Goal: Communication & Community: Answer question/provide support

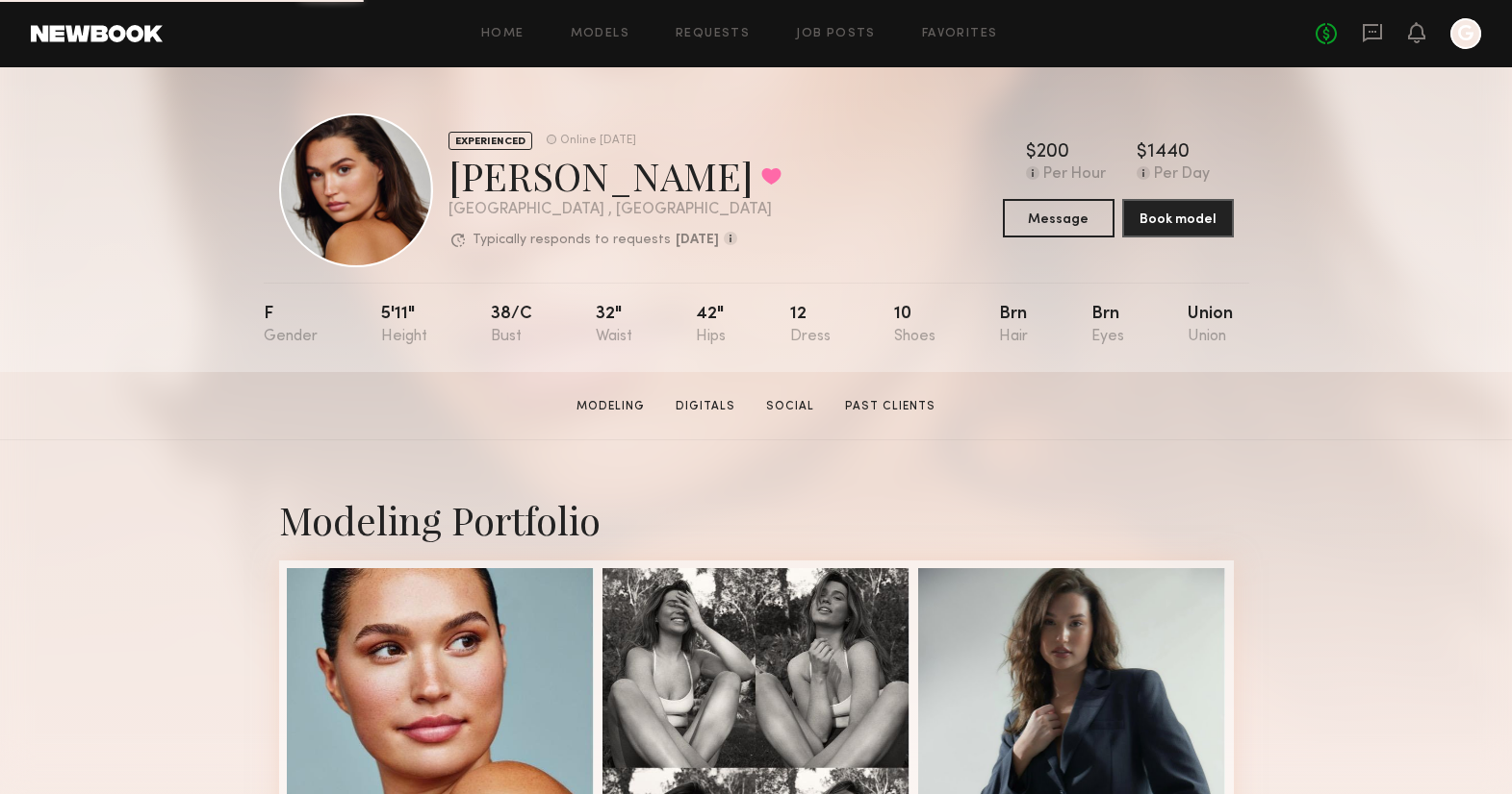
drag, startPoint x: 1377, startPoint y: 31, endPoint x: 1374, endPoint y: 45, distance: 14.3
click at [1377, 31] on icon at bounding box center [1372, 32] width 21 height 21
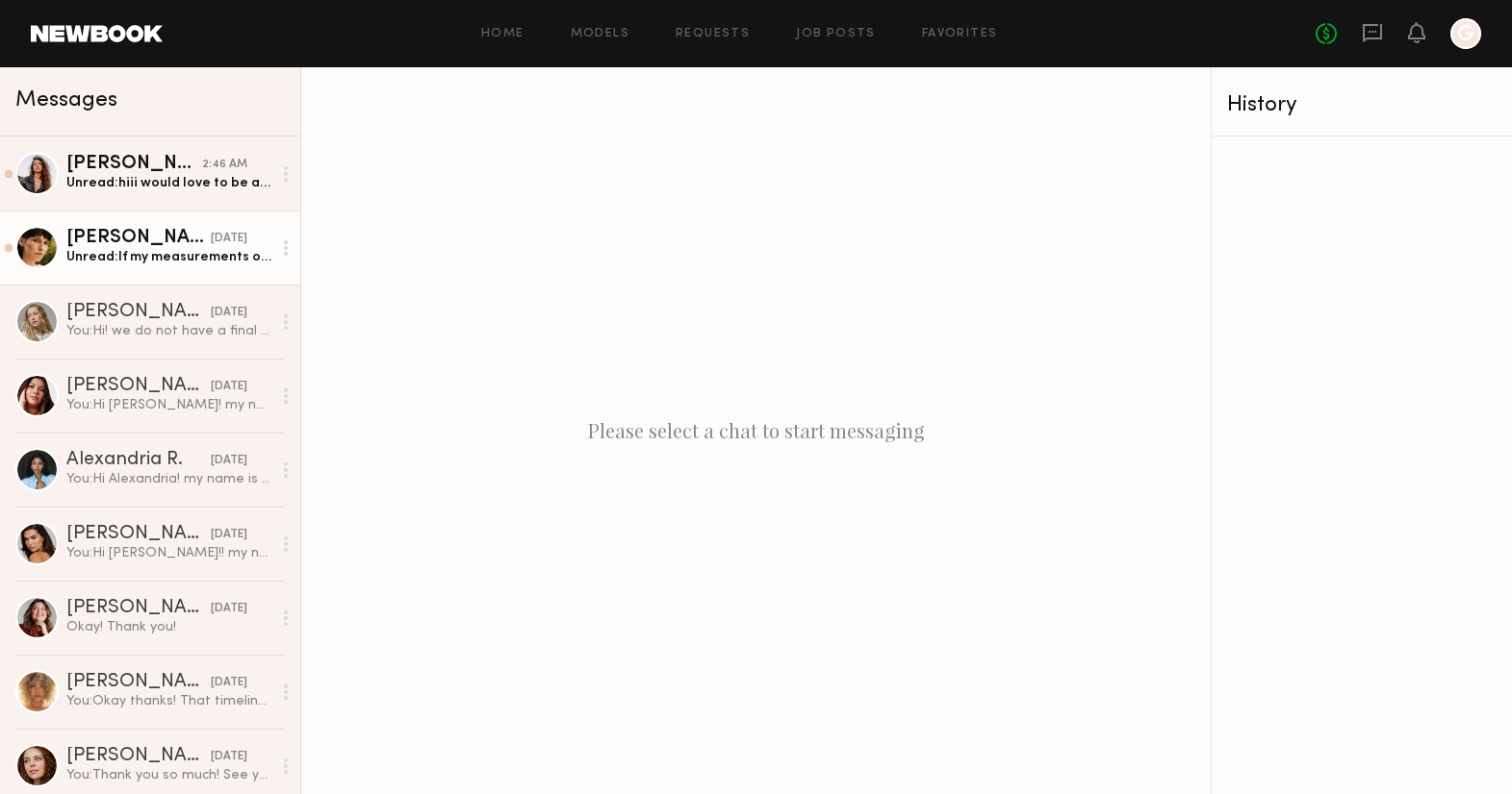
click at [104, 255] on div "Unread: If my measurements on my profile look like a fit, then I’m interested i…" at bounding box center [169, 257] width 205 height 18
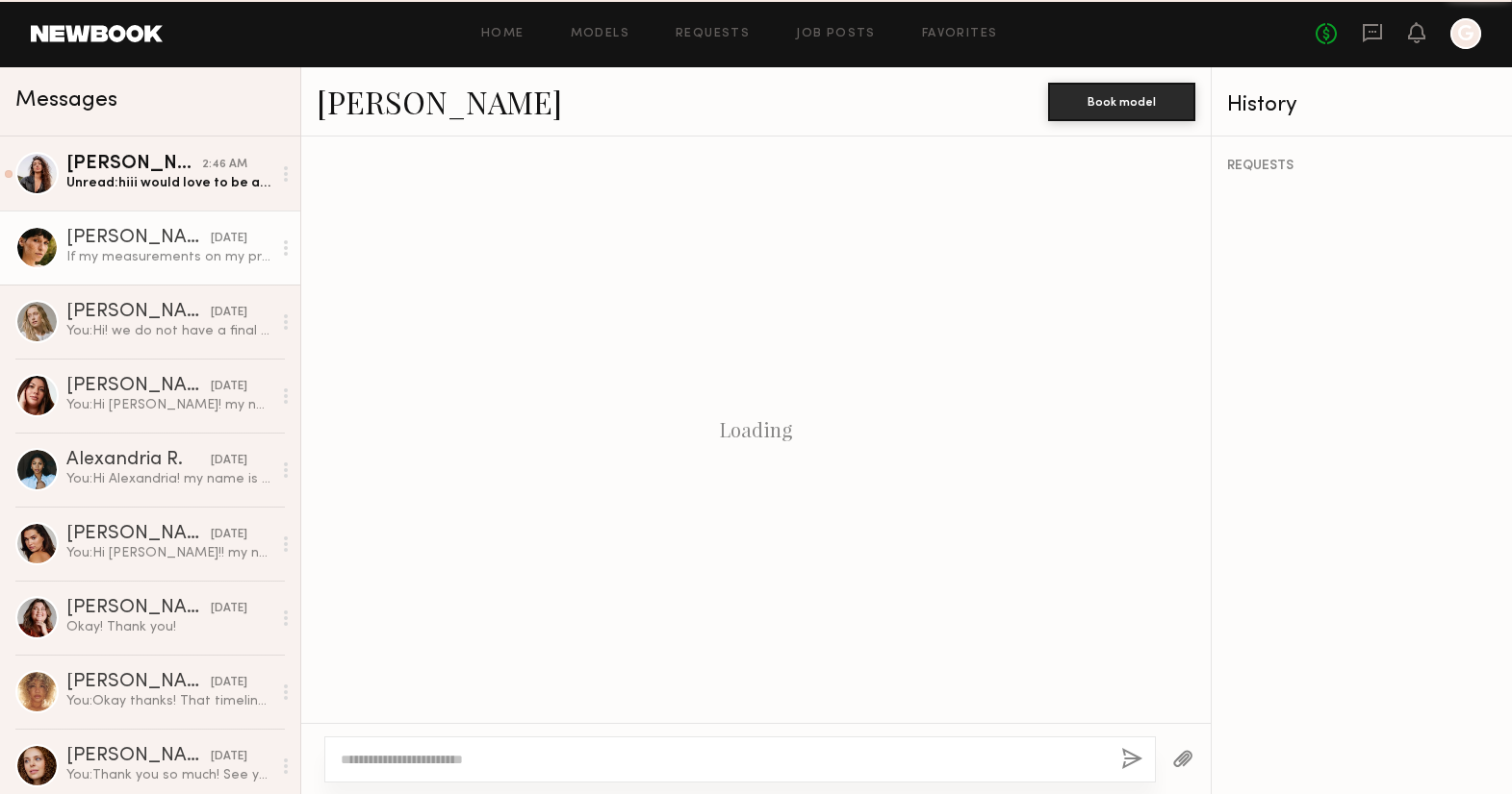
scroll to position [669, 0]
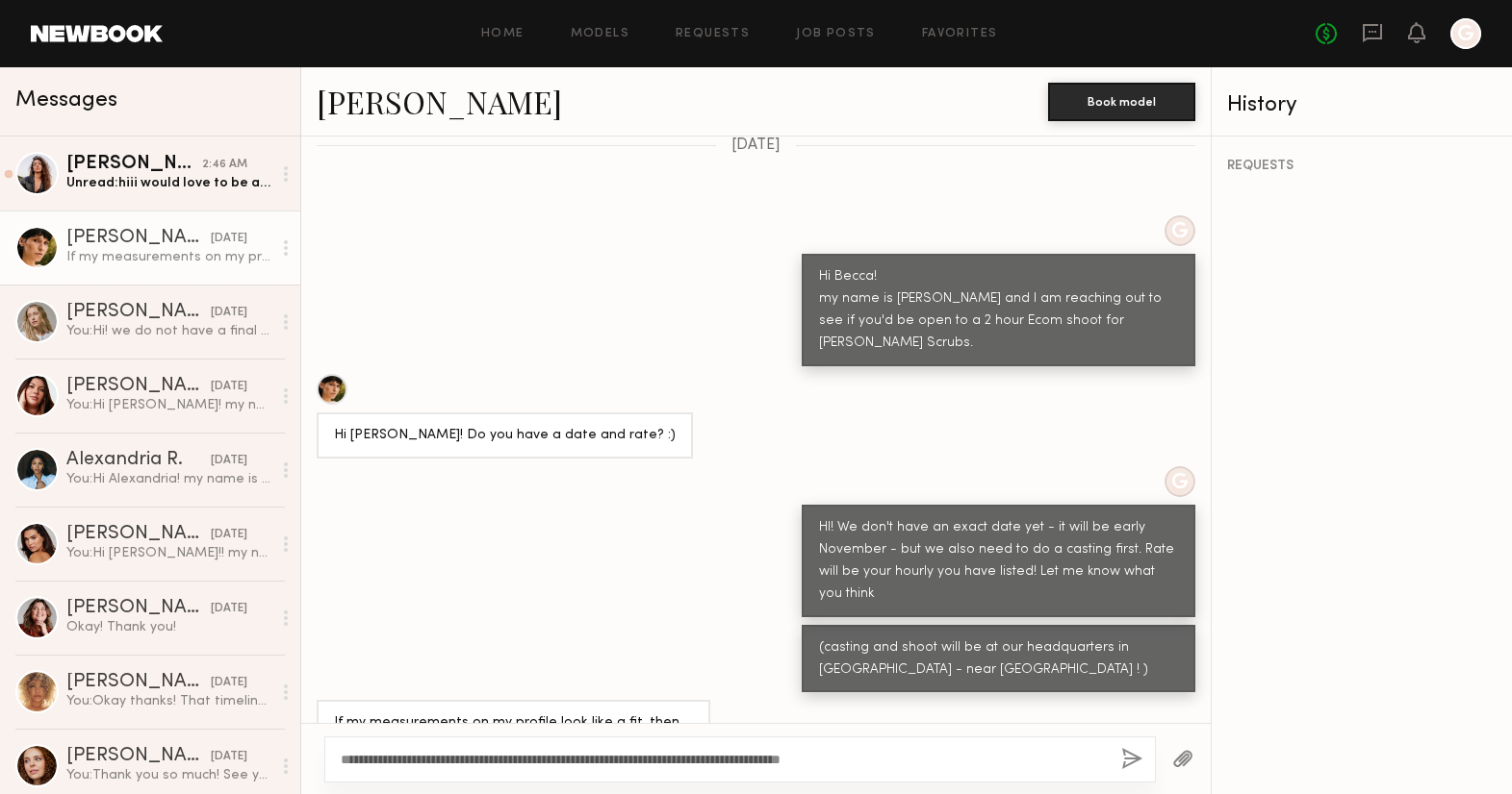
type textarea "**********"
click at [1129, 754] on button "button" at bounding box center [1131, 760] width 21 height 24
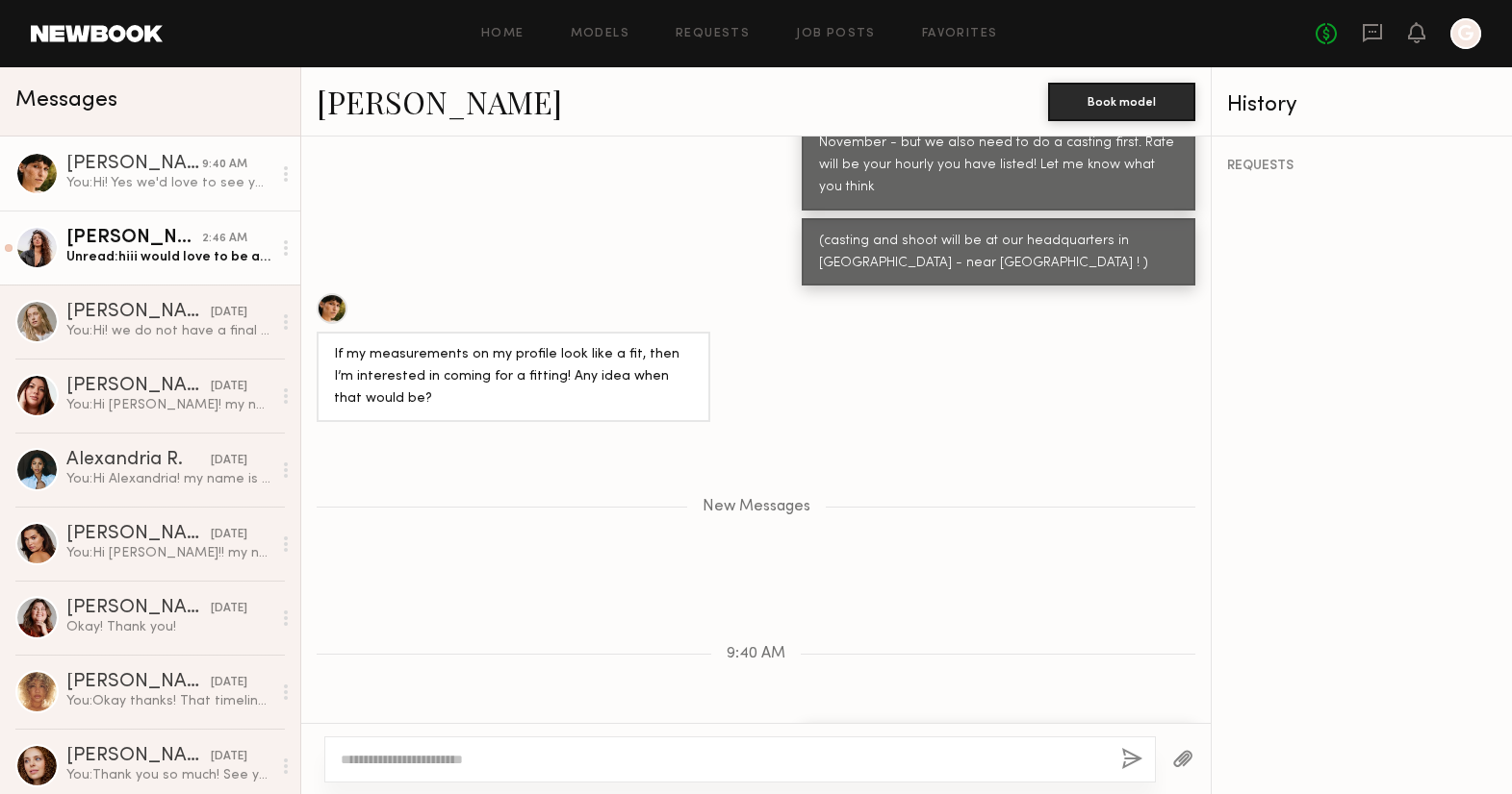
click at [143, 263] on div "Unread: [PERSON_NAME] would love to be a part of this, when would you need me" at bounding box center [169, 257] width 205 height 18
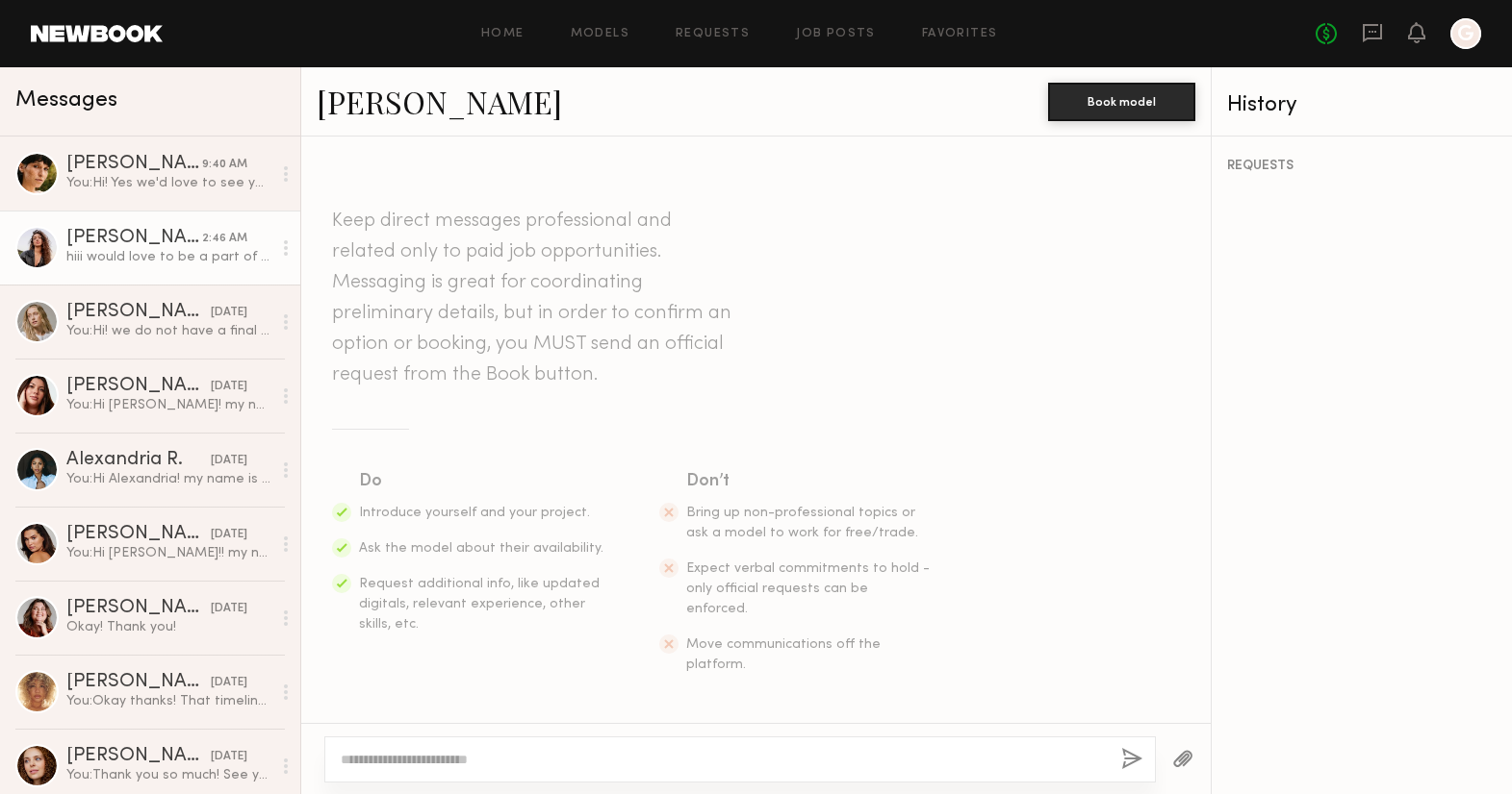
scroll to position [489, 0]
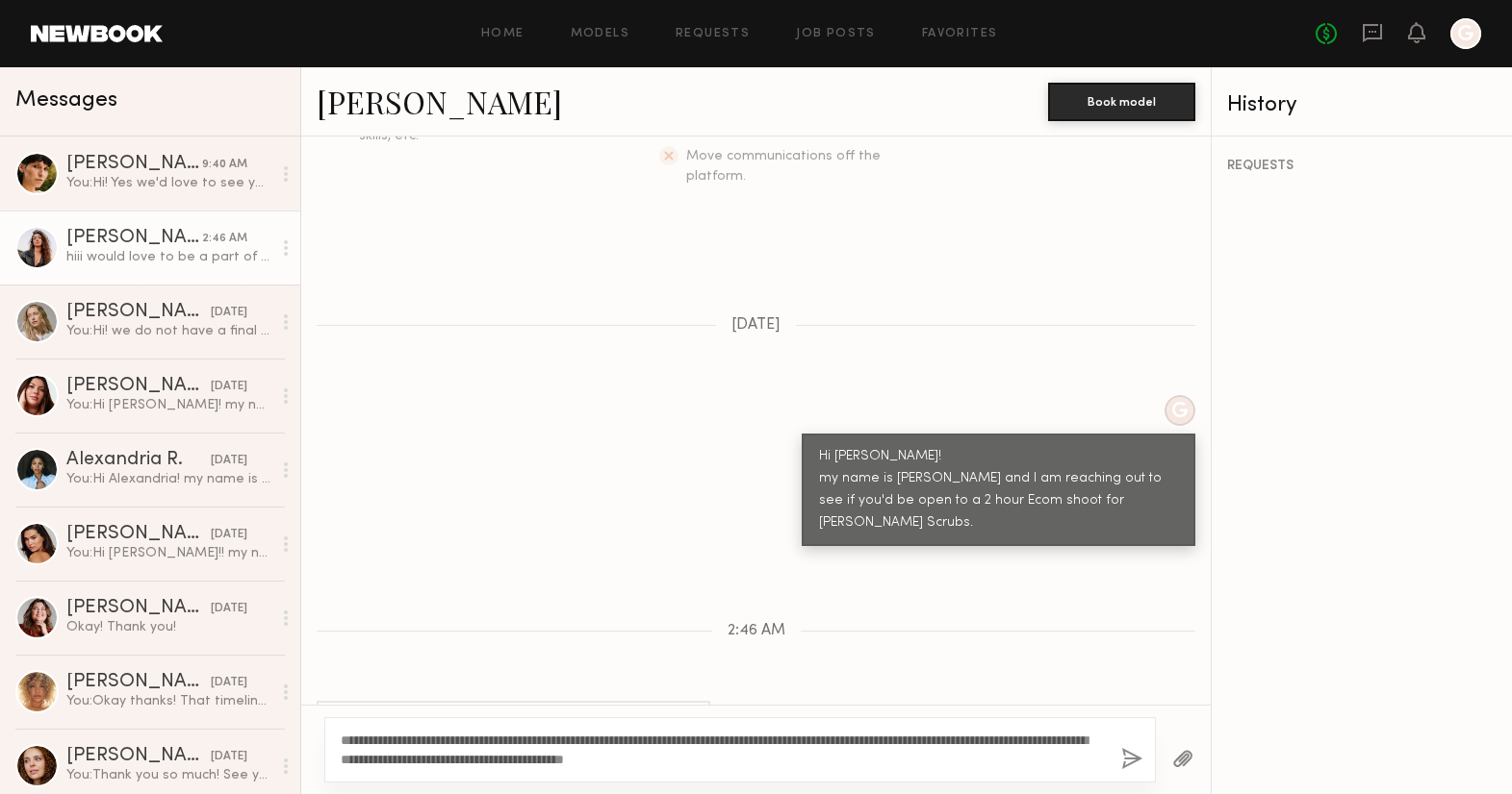
type textarea "**********"
click at [1134, 759] on button "button" at bounding box center [1131, 760] width 21 height 24
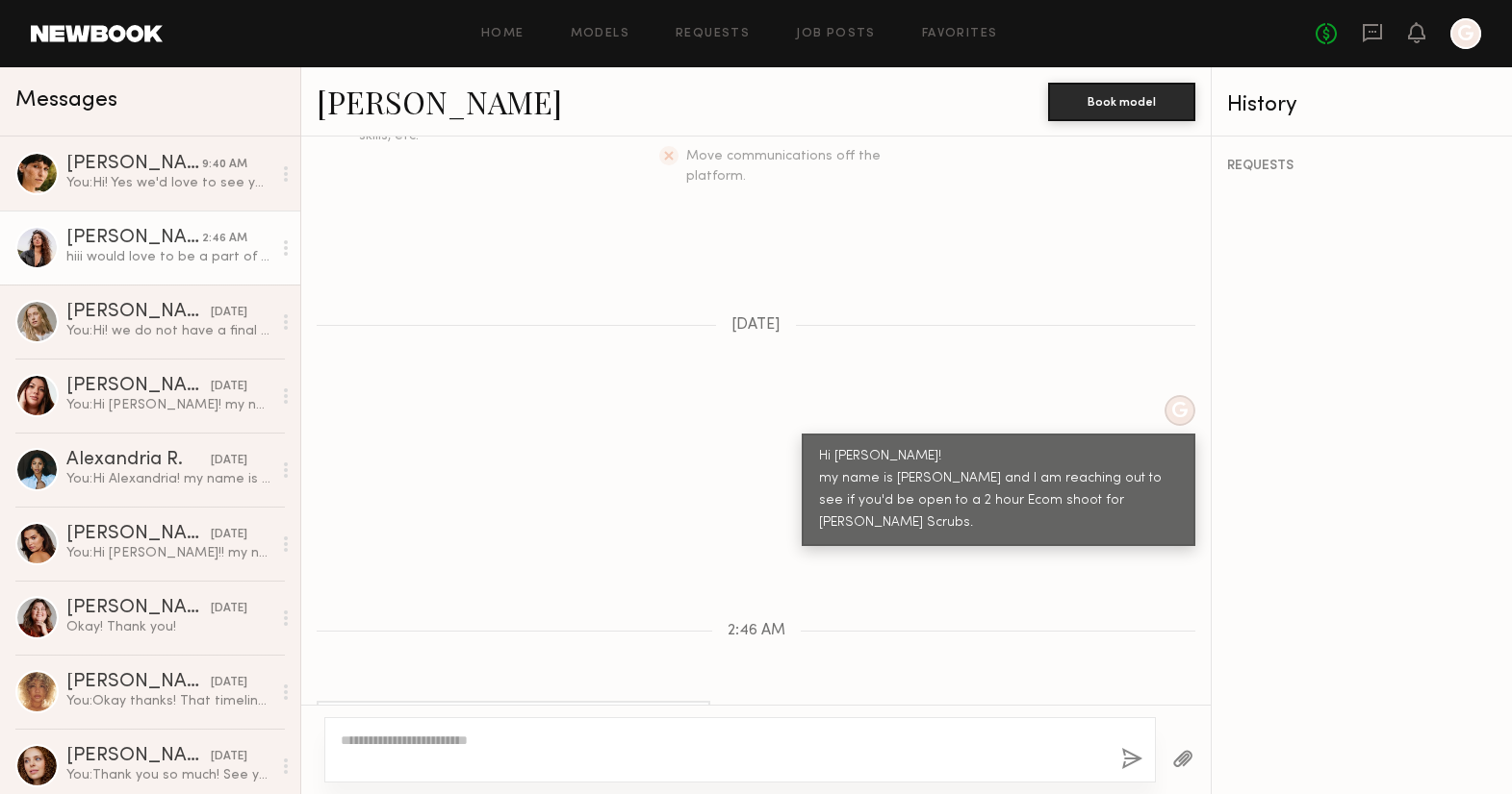
scroll to position [792, 0]
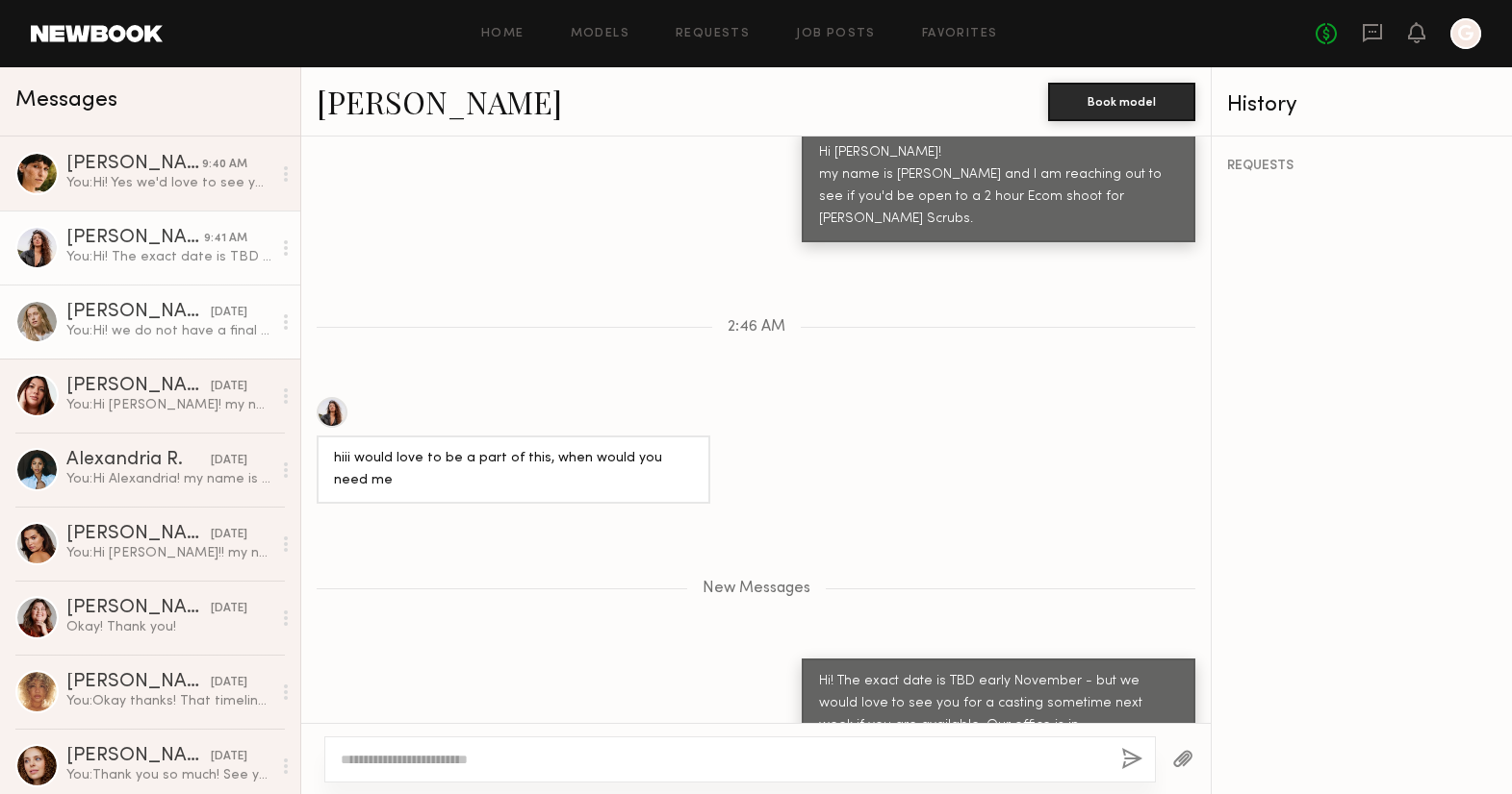
click at [157, 330] on div "You: Hi! we do not have a final date yet - it will be early November. Before we…" at bounding box center [169, 331] width 205 height 18
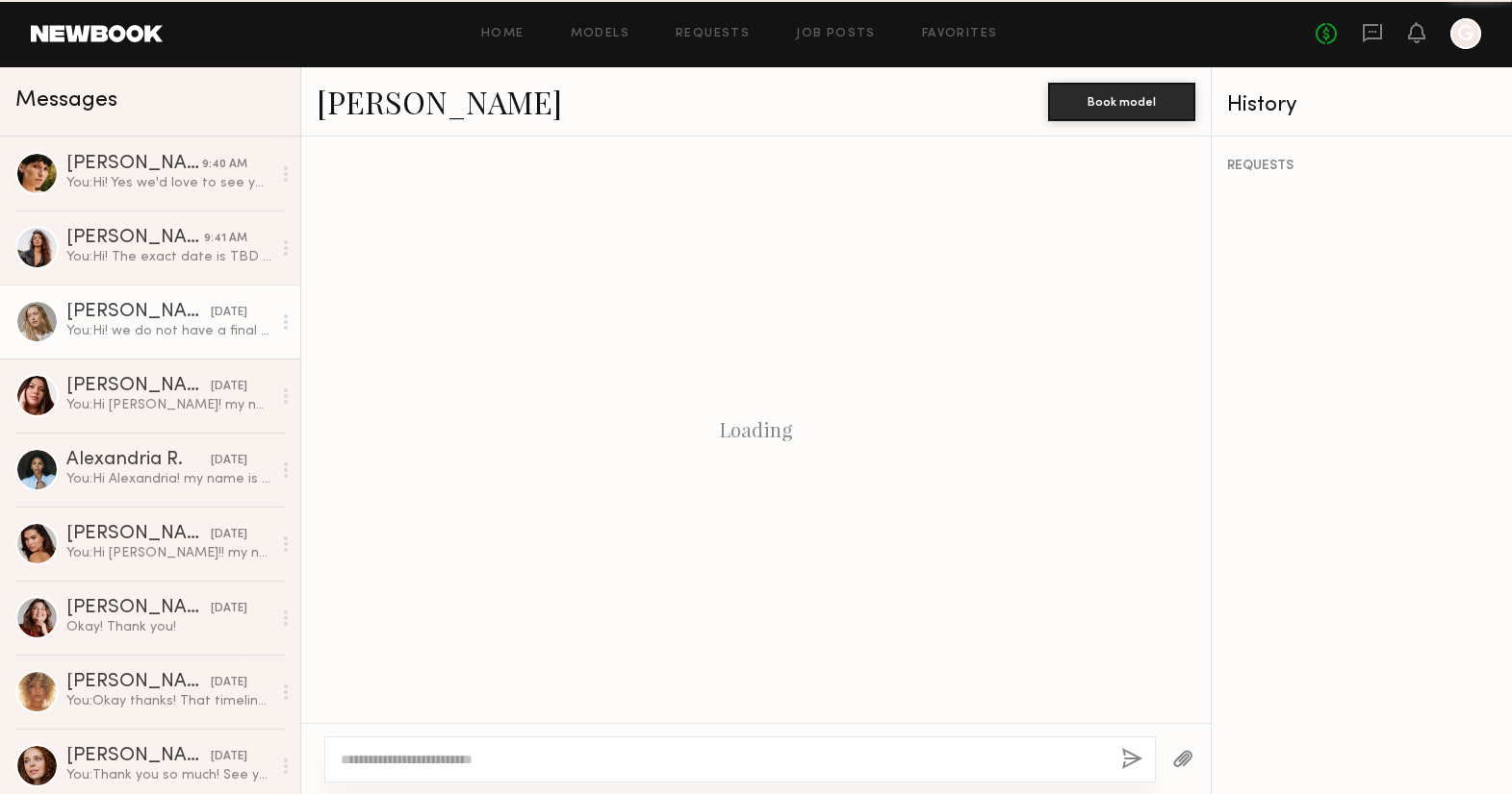
scroll to position [500, 0]
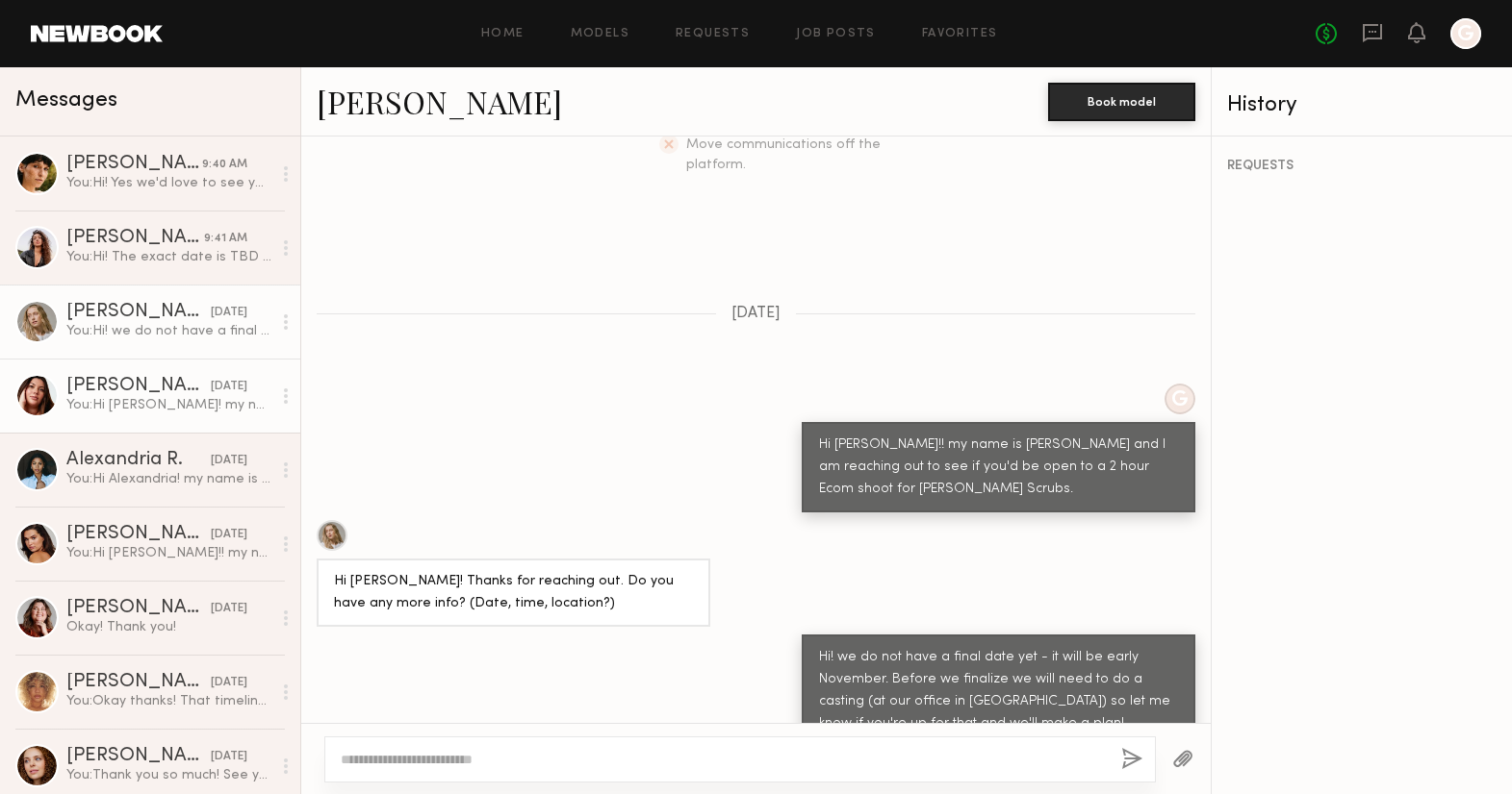
click at [124, 396] on div "You: Hi [PERSON_NAME]! my name is [PERSON_NAME] and I am reaching out to see if…" at bounding box center [169, 405] width 205 height 18
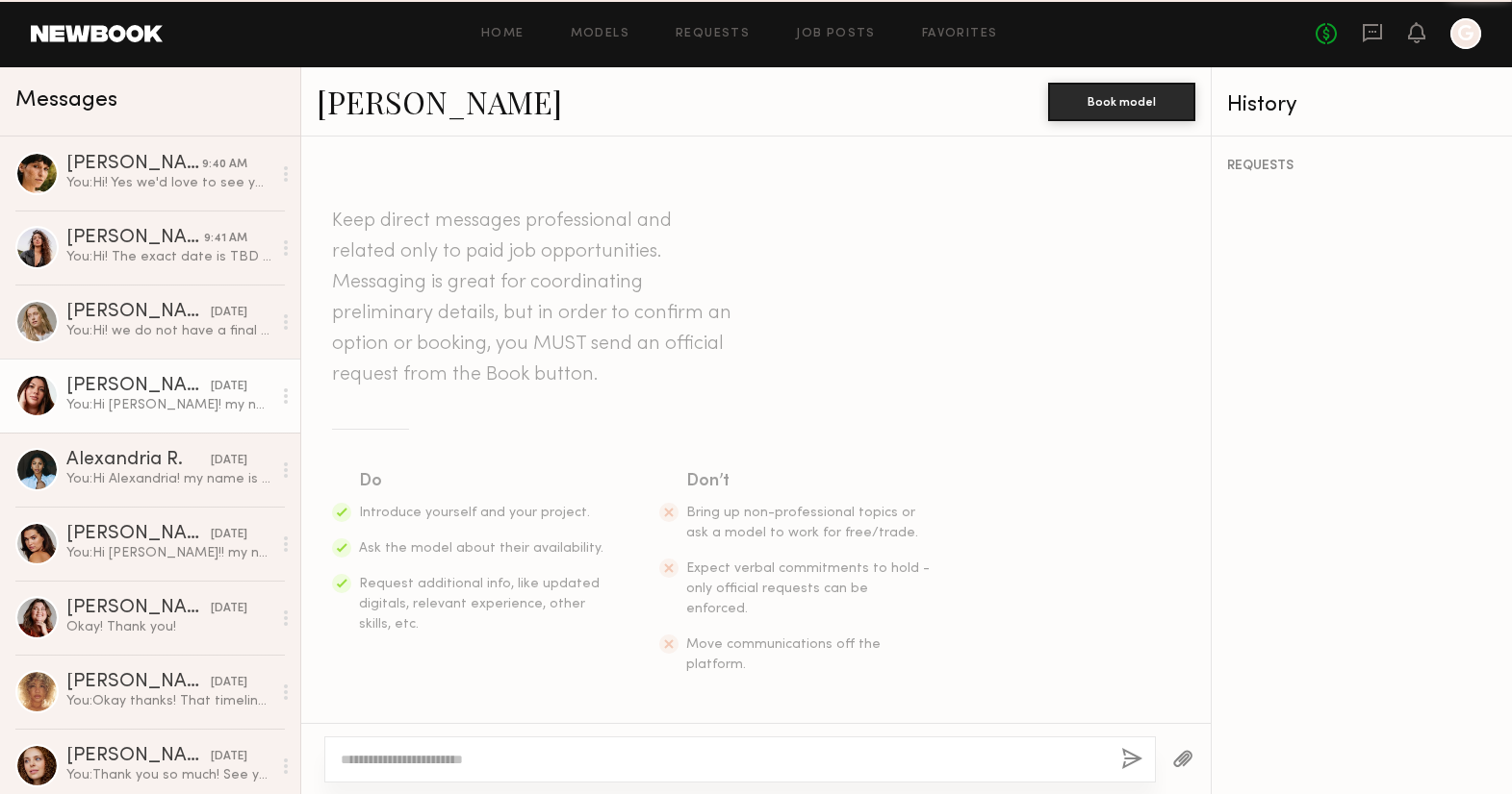
scroll to position [245, 0]
